Goal: Transaction & Acquisition: Purchase product/service

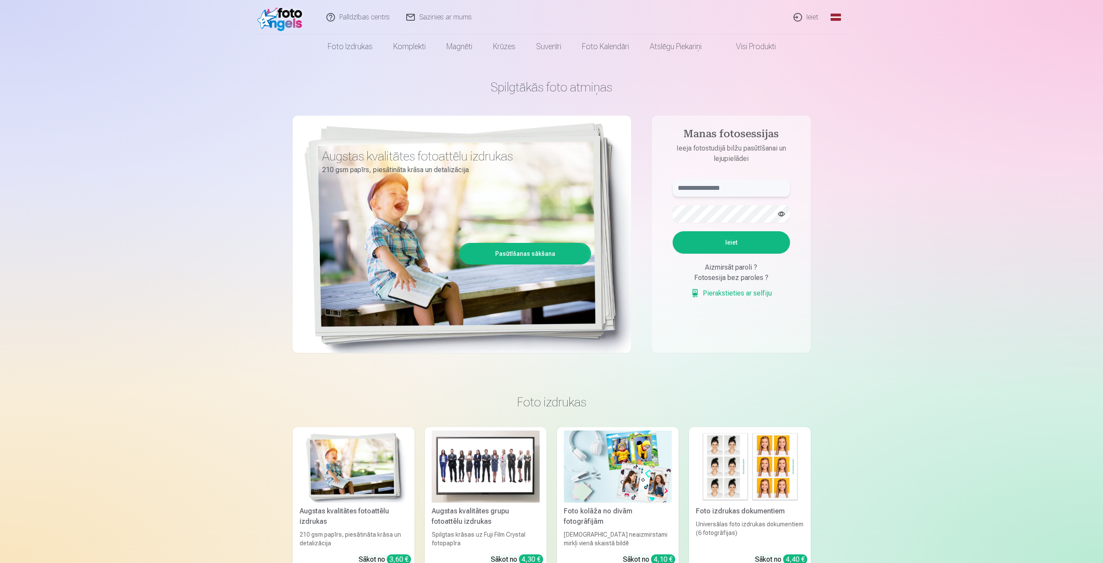
click at [750, 193] on input "text" at bounding box center [730, 188] width 117 height 17
type input "**********"
click at [736, 240] on button "Ieiet" at bounding box center [730, 242] width 117 height 22
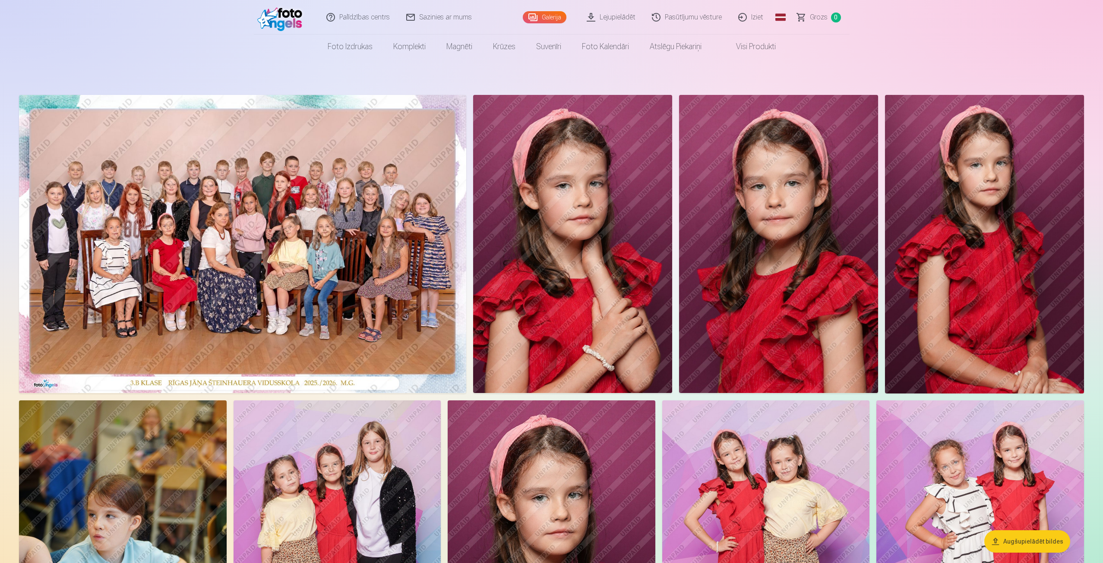
click at [254, 274] on img at bounding box center [242, 244] width 447 height 298
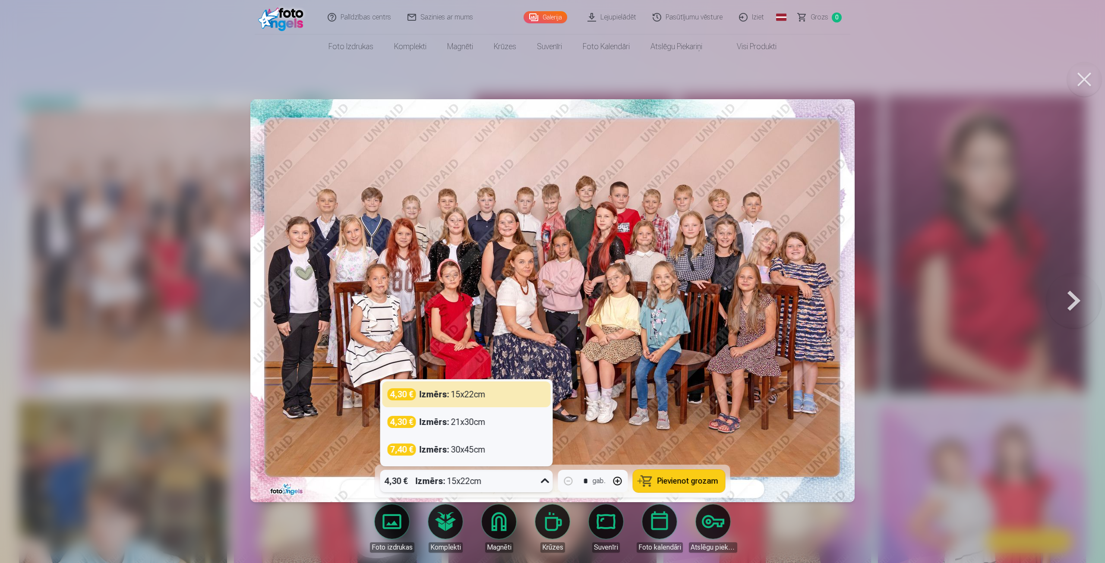
click at [544, 483] on icon at bounding box center [545, 481] width 14 height 14
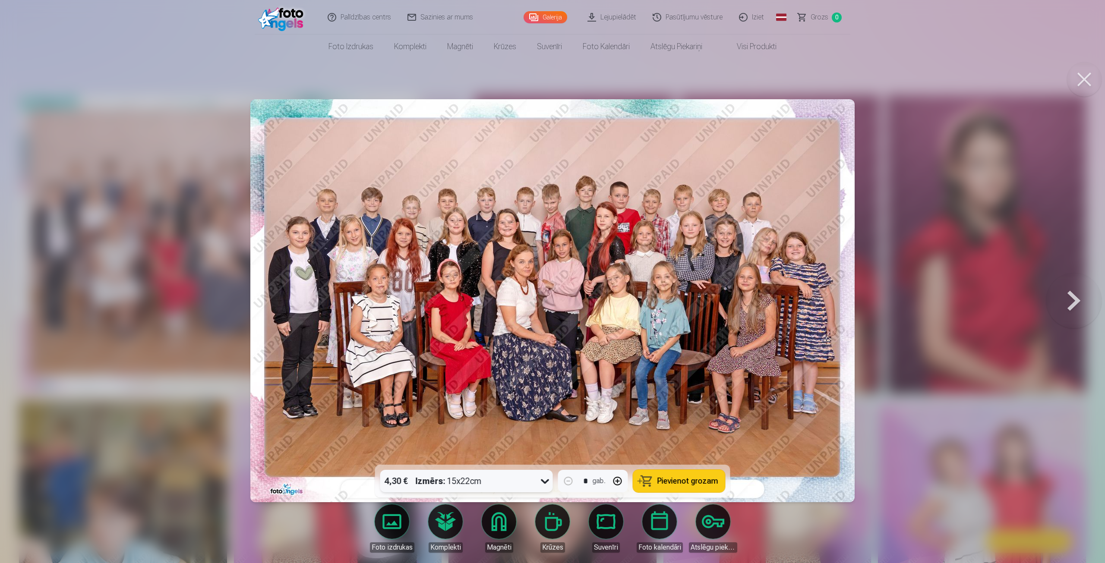
click at [544, 483] on icon at bounding box center [545, 481] width 14 height 14
click at [1077, 82] on button at bounding box center [1084, 79] width 35 height 35
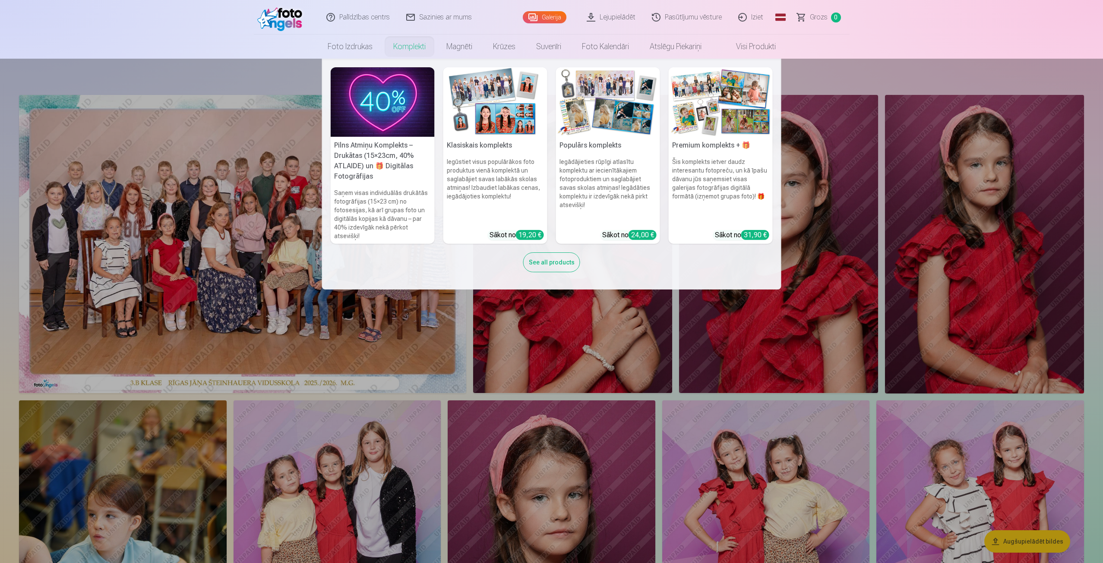
click at [406, 44] on link "Komplekti" at bounding box center [409, 47] width 53 height 24
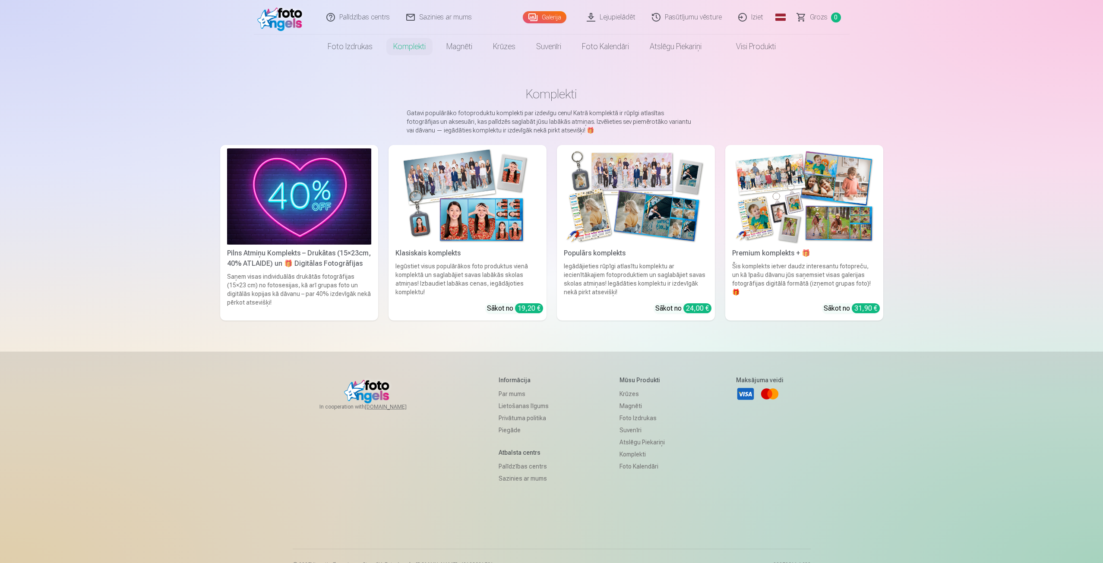
click at [320, 227] on img at bounding box center [299, 196] width 144 height 96
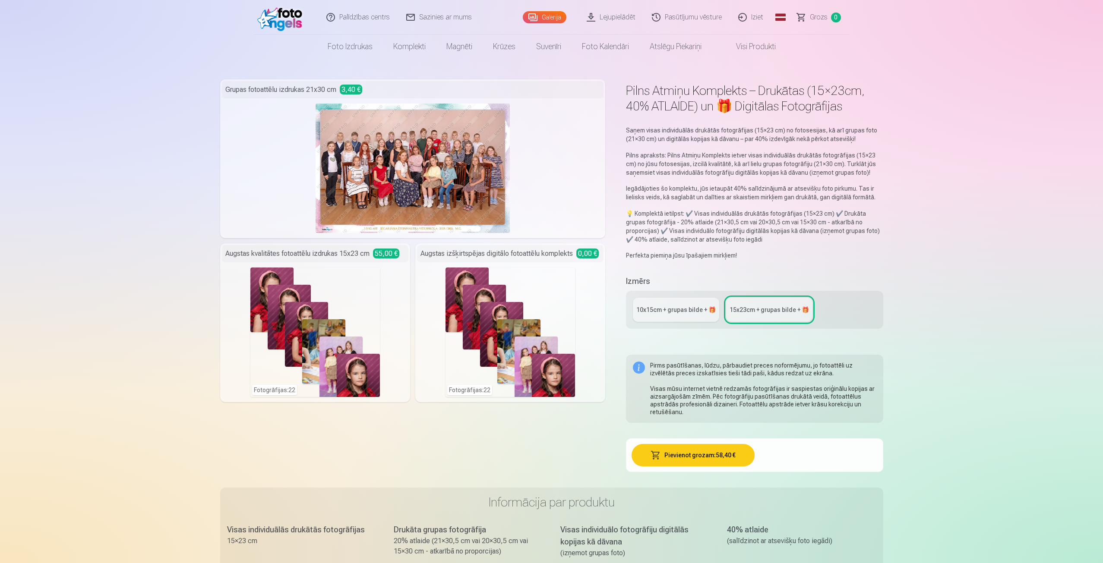
click at [741, 44] on link "Visi produkti" at bounding box center [749, 47] width 74 height 24
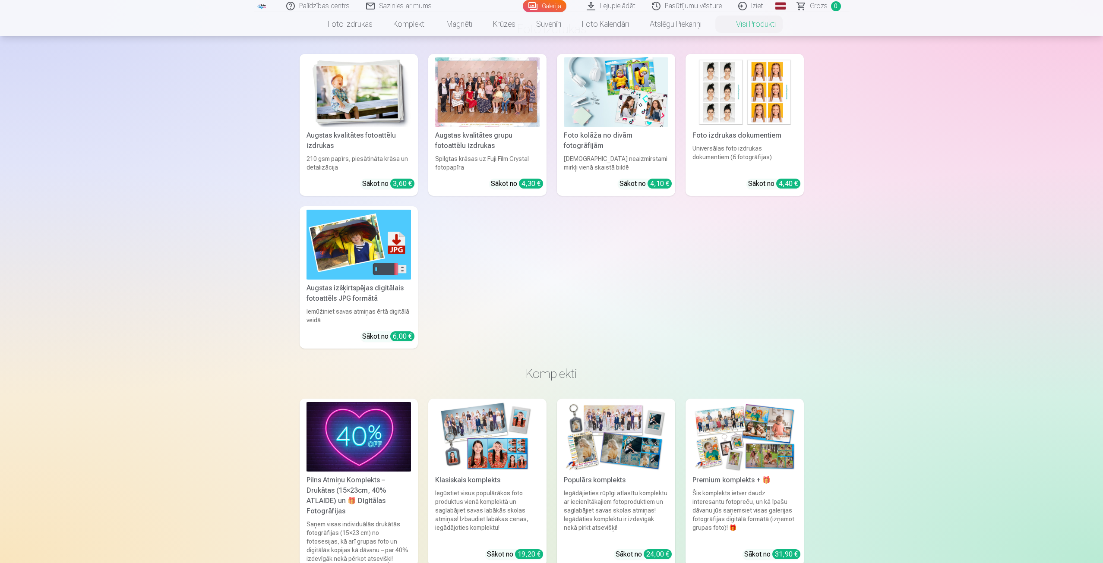
scroll to position [43, 0]
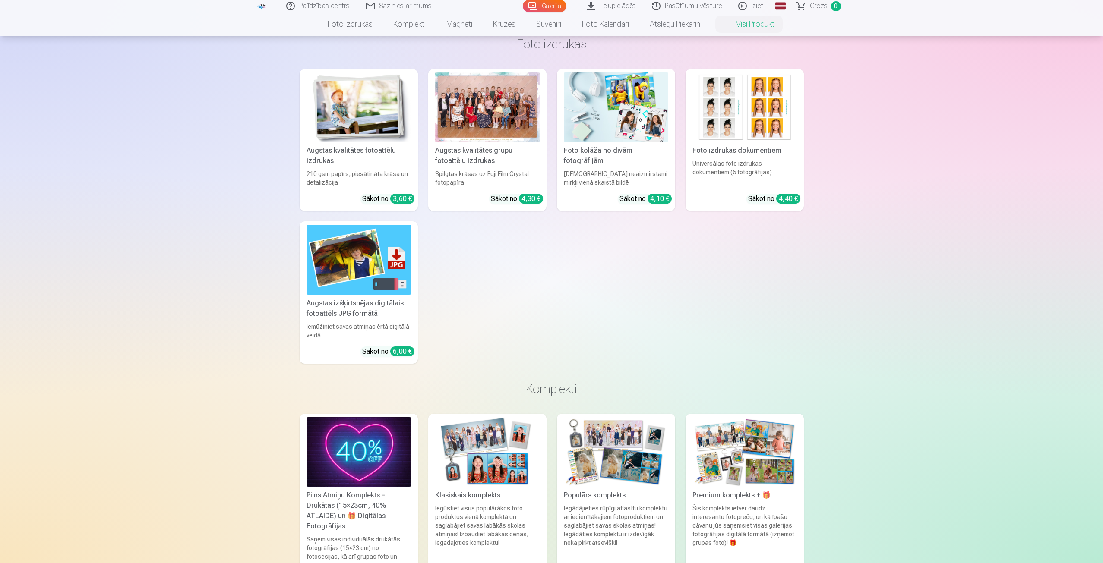
click at [555, 6] on link "Galerija" at bounding box center [545, 6] width 44 height 12
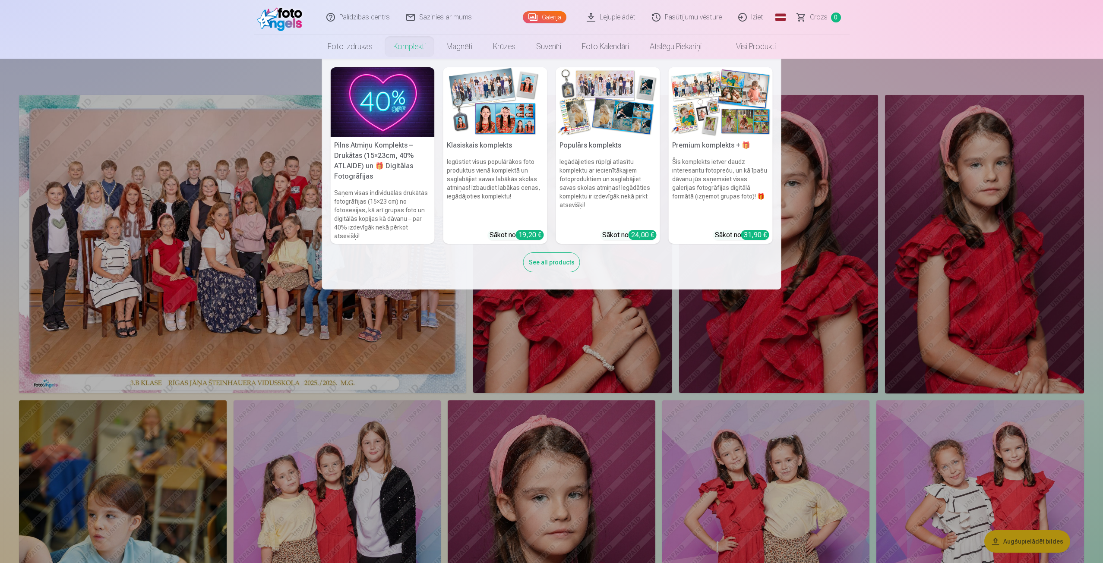
click at [485, 97] on img at bounding box center [495, 101] width 104 height 69
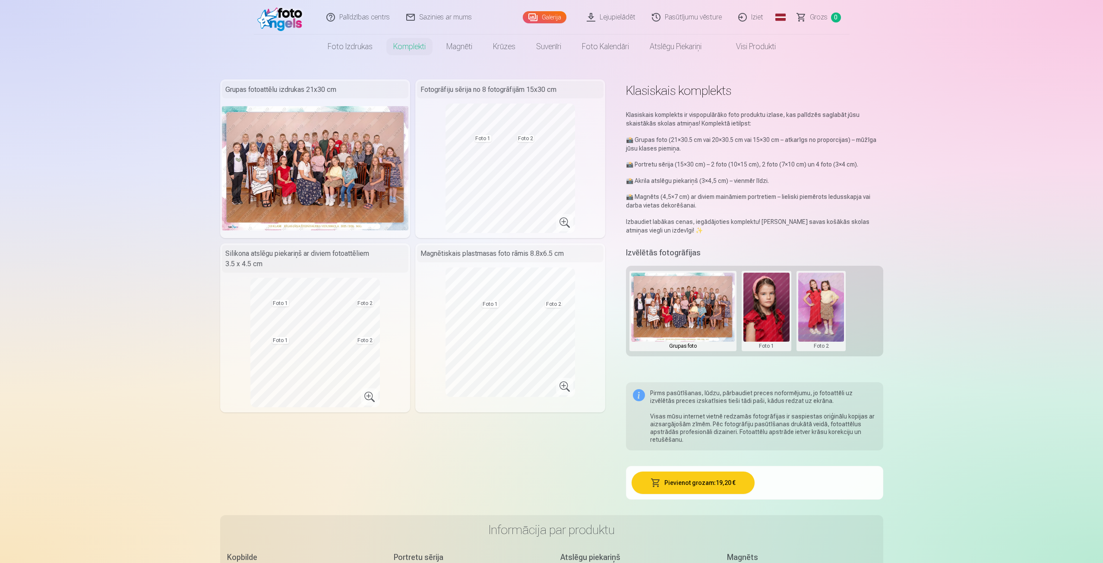
click at [756, 18] on link "Iziet" at bounding box center [750, 17] width 41 height 35
